Goal: Task Accomplishment & Management: Use online tool/utility

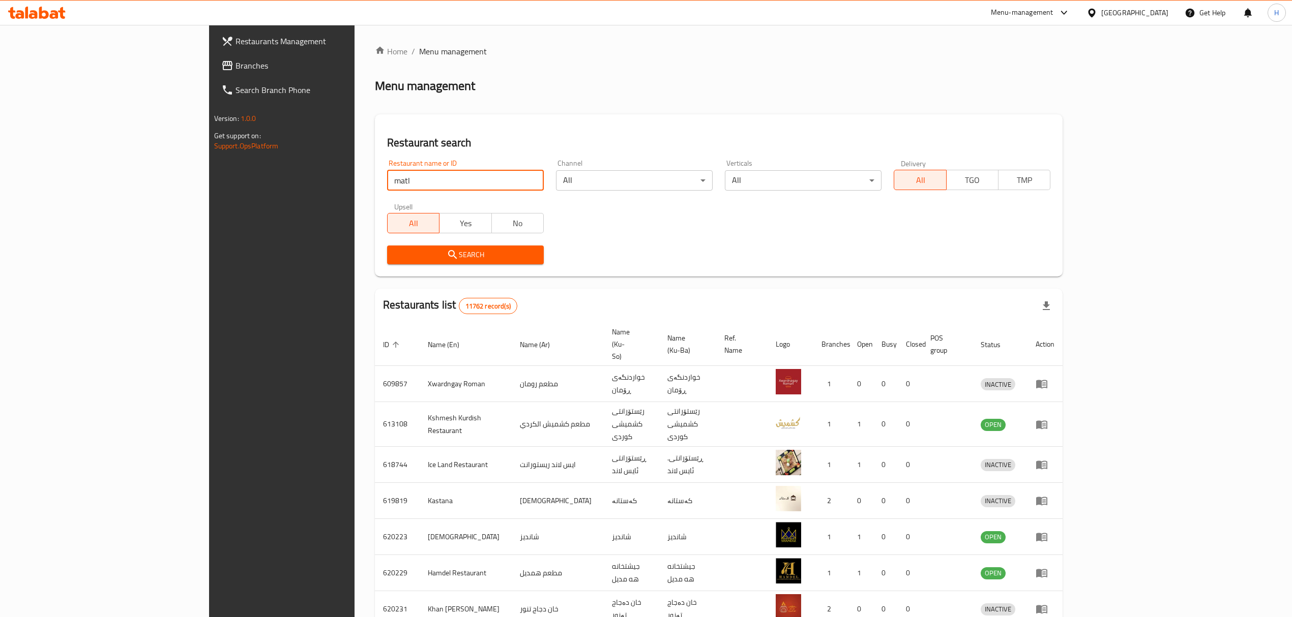
type input "matl"
click button "Search" at bounding box center [465, 255] width 157 height 19
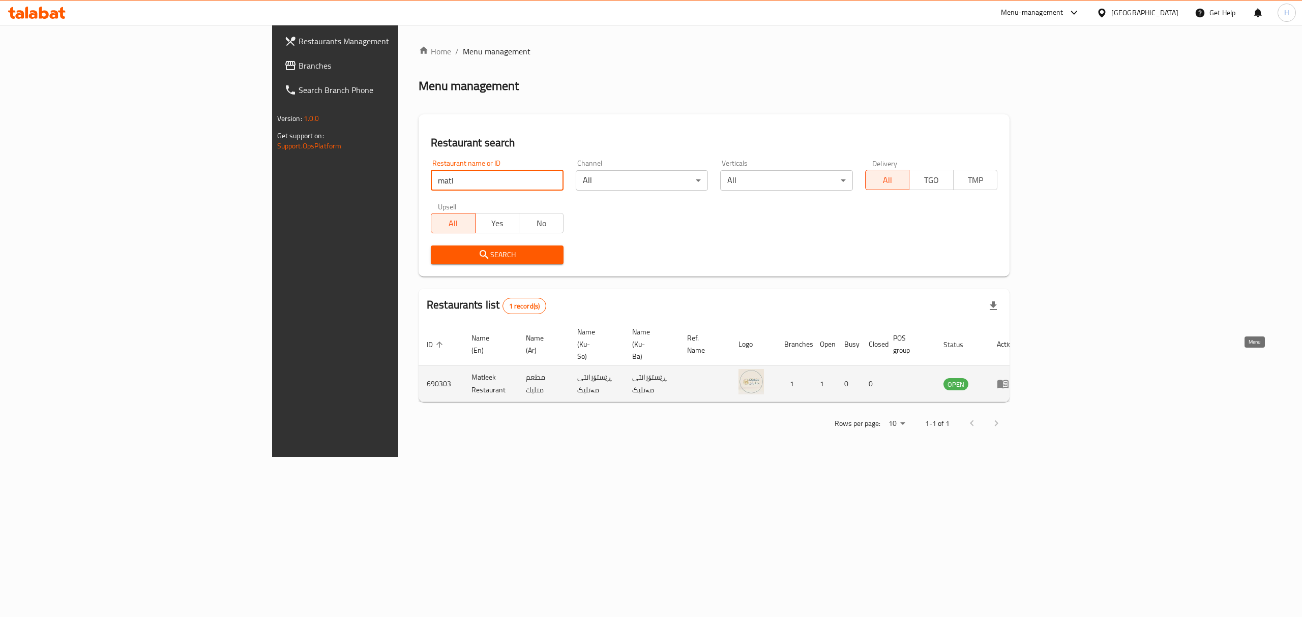
click at [1016, 378] on link "enhanced table" at bounding box center [1006, 384] width 19 height 12
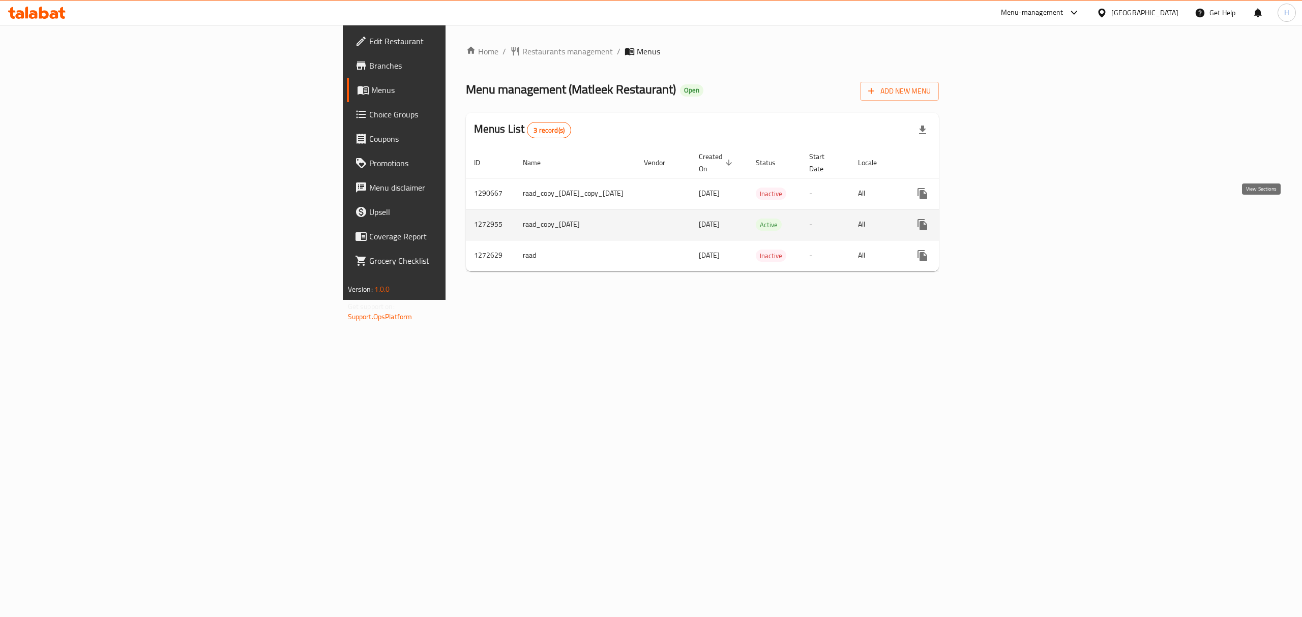
click at [1008, 218] on link "enhanced table" at bounding box center [996, 225] width 24 height 24
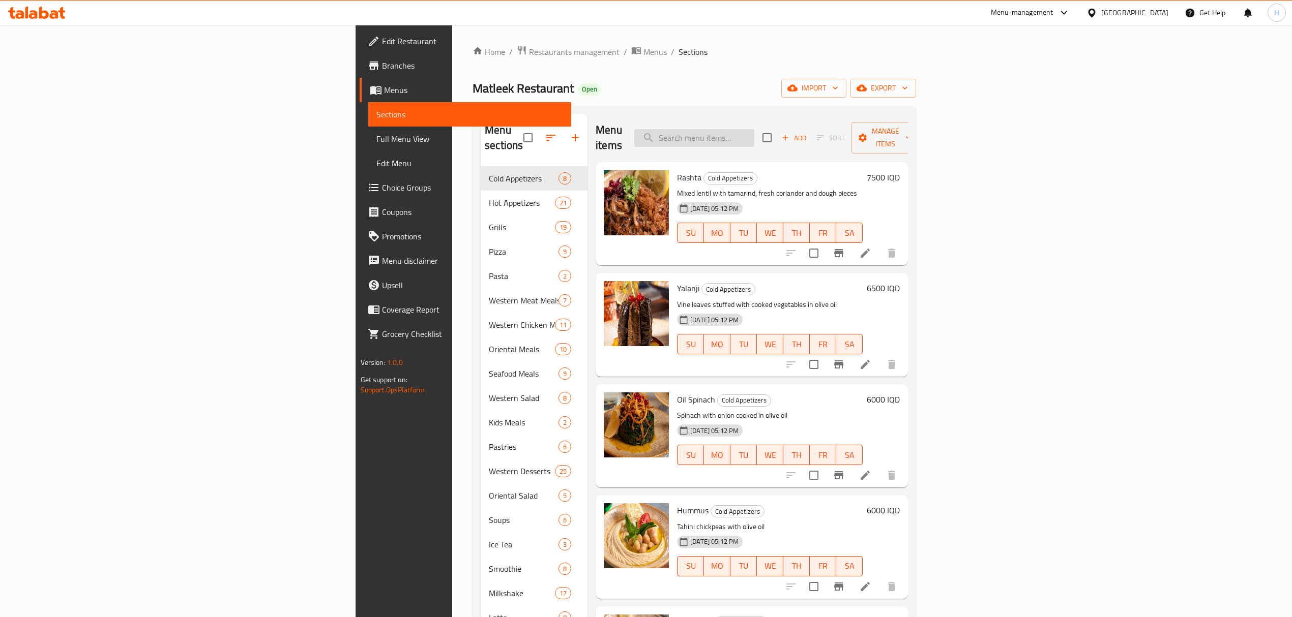
click at [754, 133] on input "search" at bounding box center [694, 138] width 120 height 18
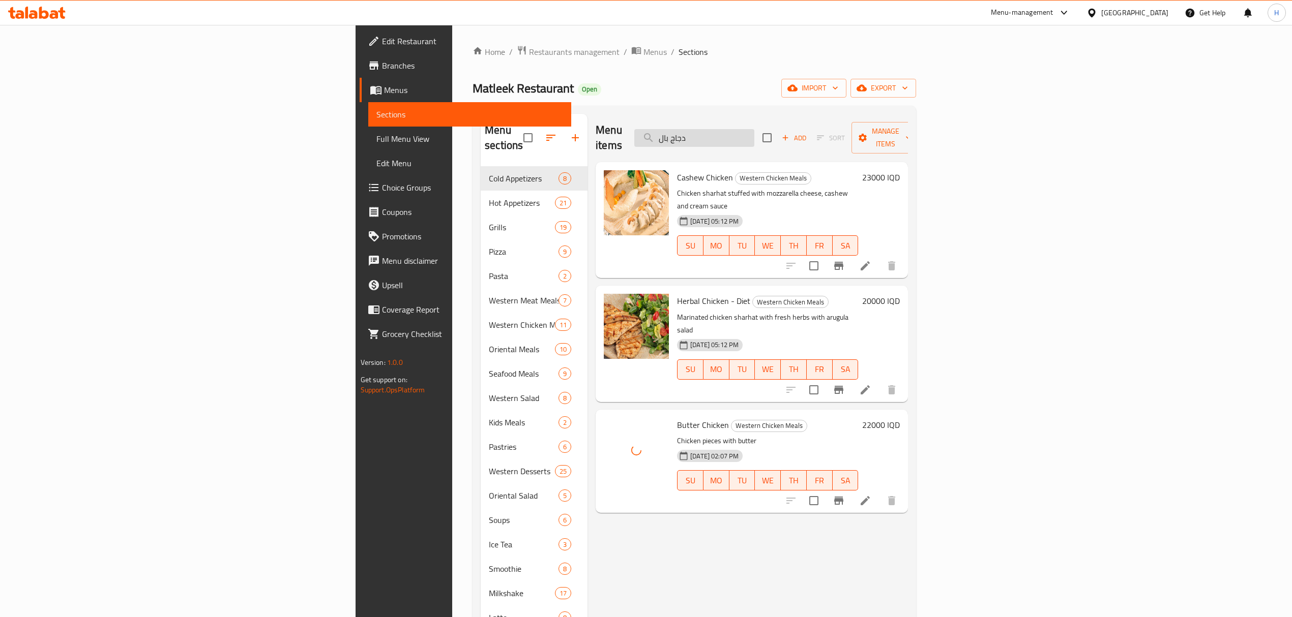
click at [754, 129] on input "دجاج بال" at bounding box center [694, 138] width 120 height 18
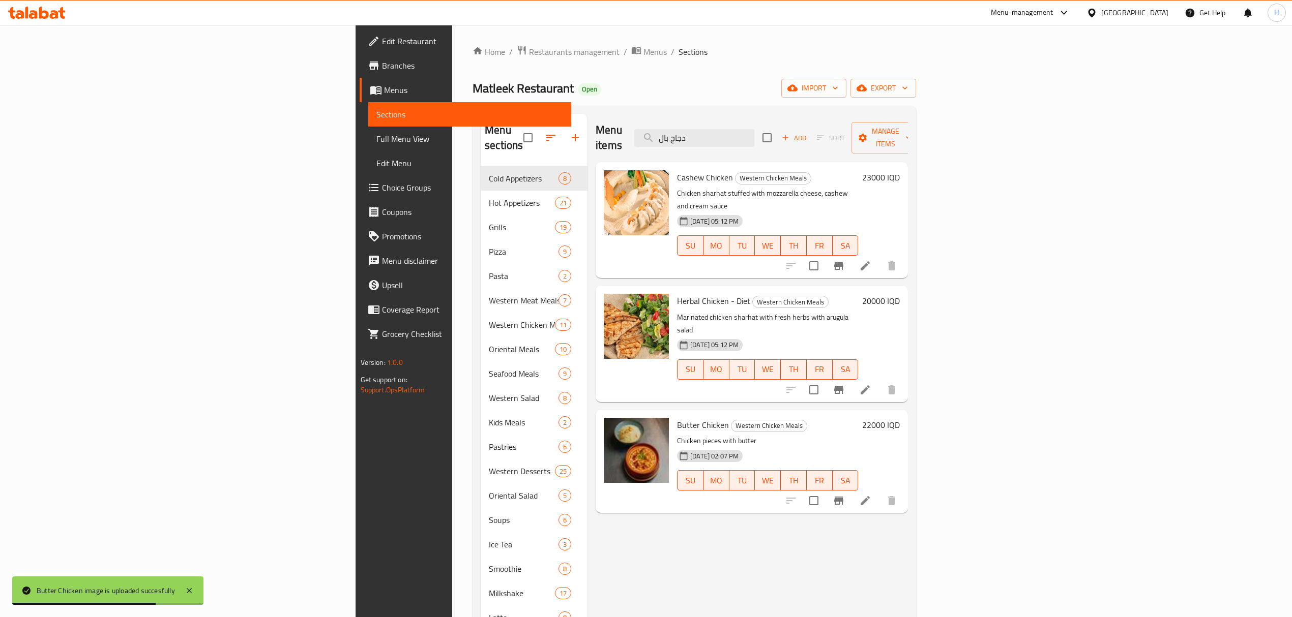
click at [834, 121] on div "Menu items دجاج بال Add Sort Manage items" at bounding box center [752, 138] width 312 height 48
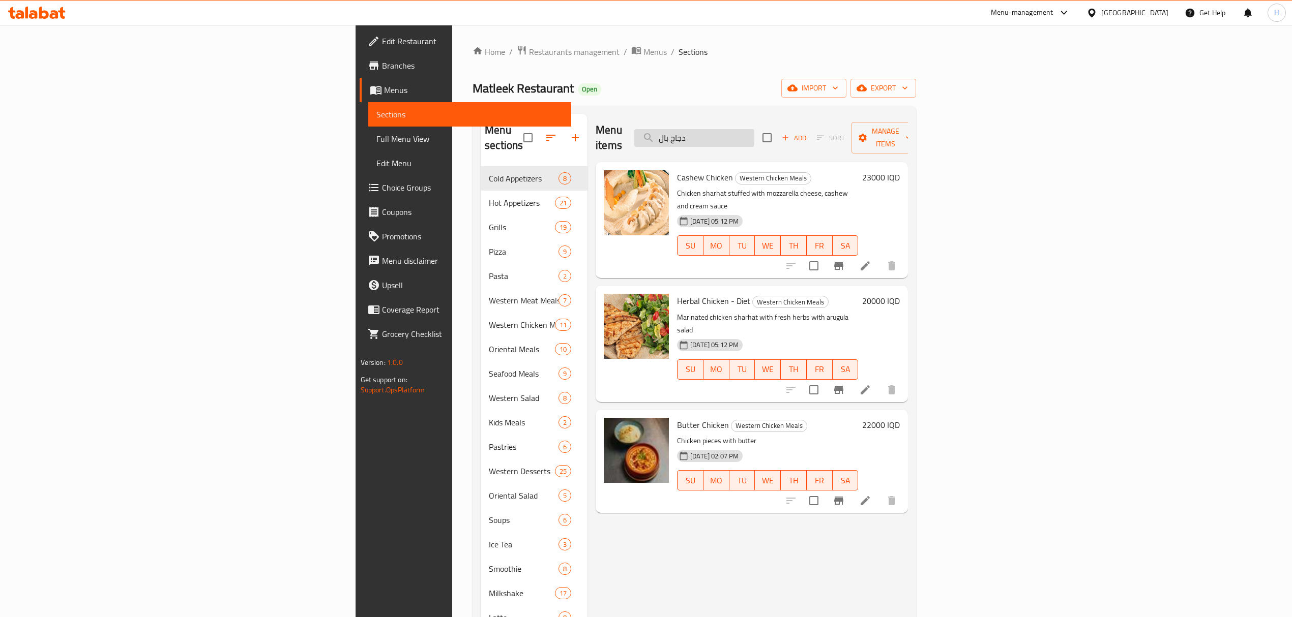
click at [754, 135] on input "دجاج بال" at bounding box center [694, 138] width 120 height 18
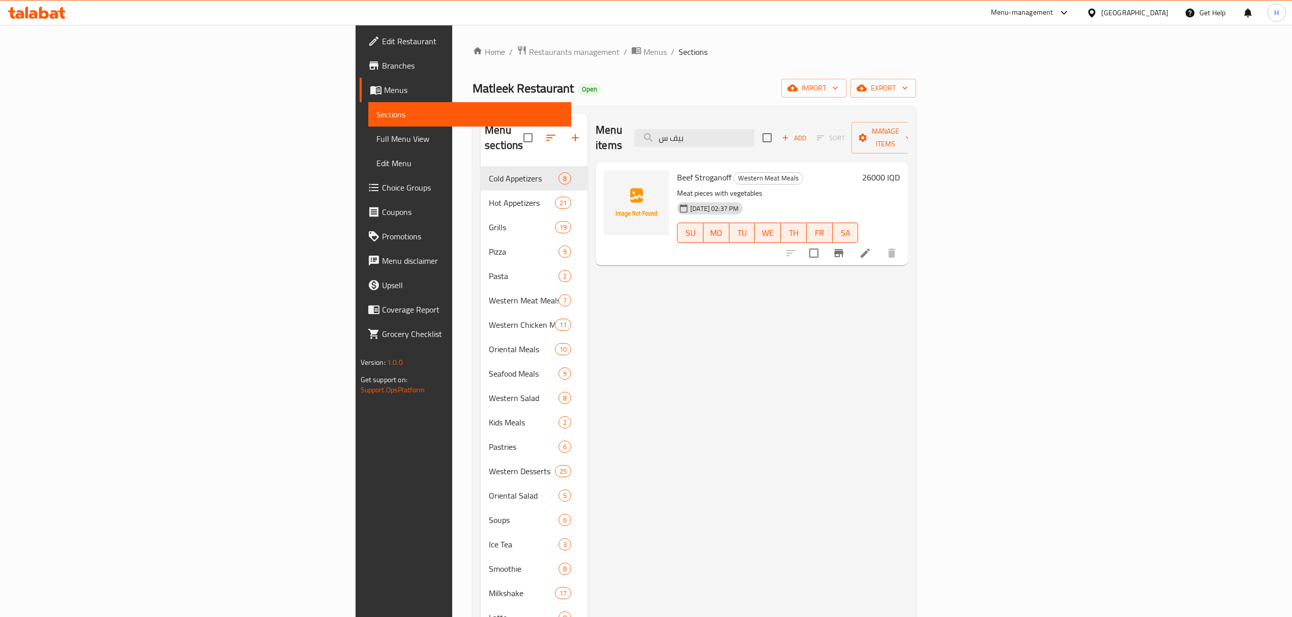
type input "بيف س"
